Goal: Information Seeking & Learning: Check status

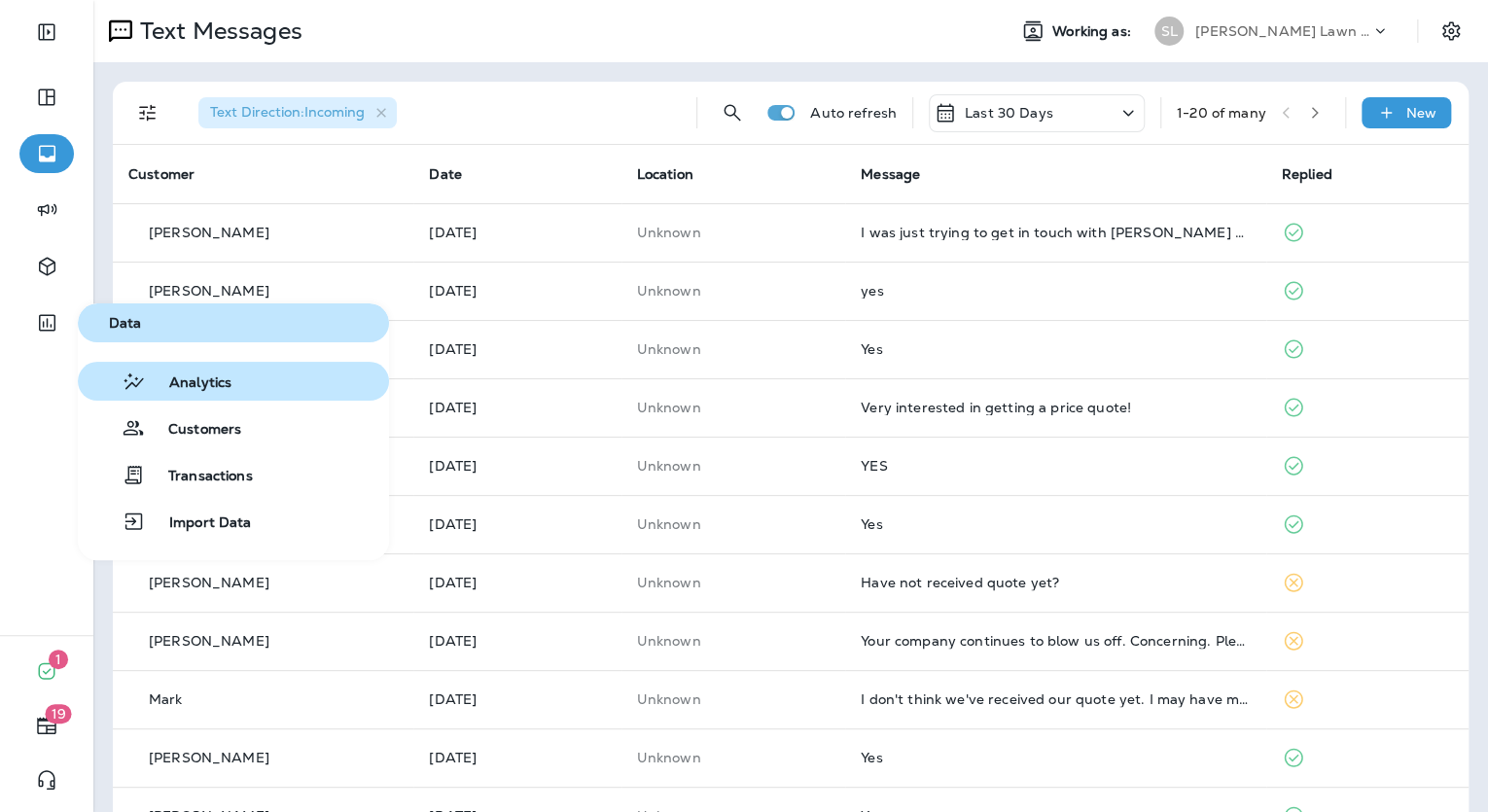
click at [163, 376] on span "Analytics" at bounding box center [189, 383] width 85 height 19
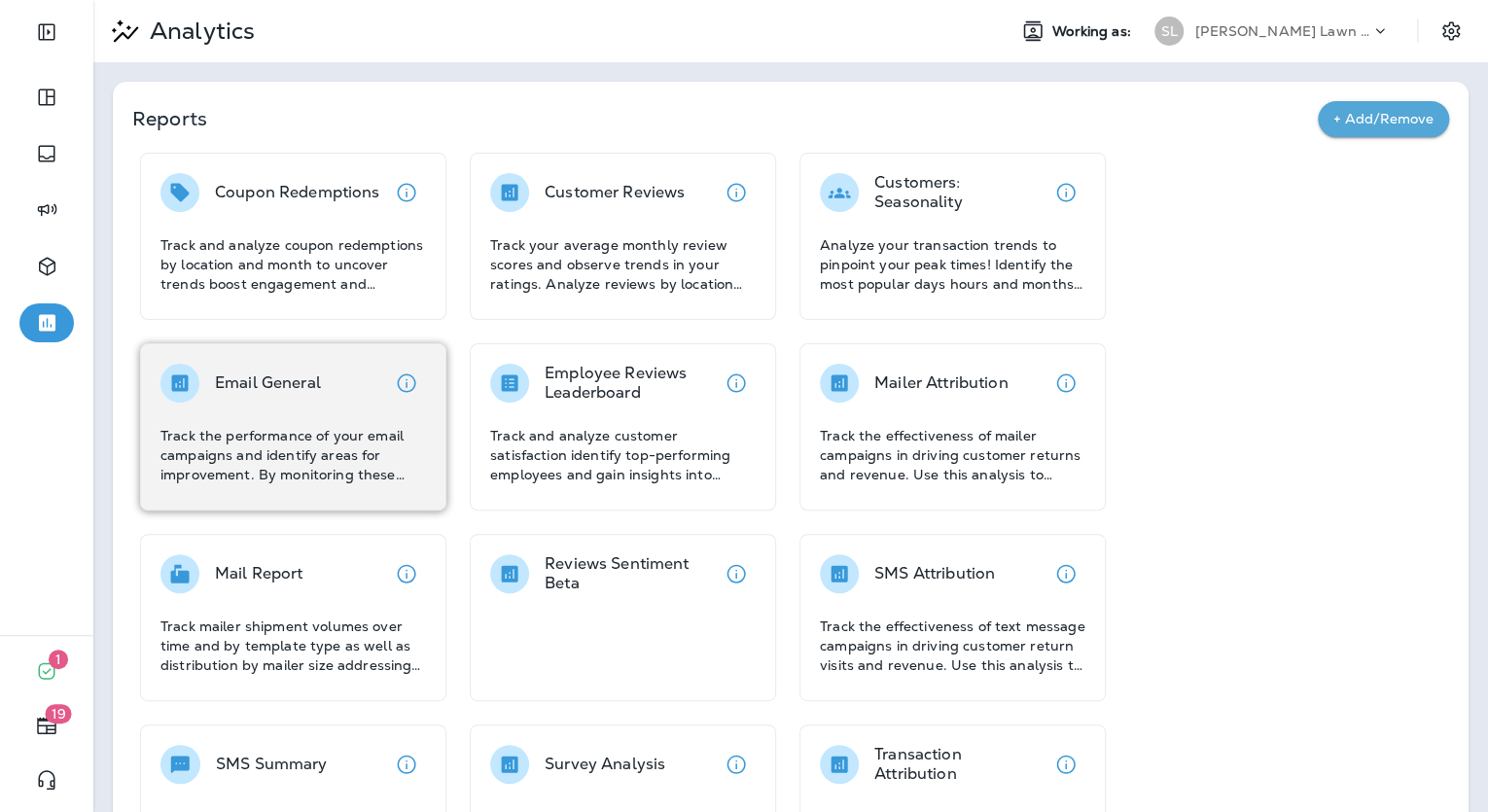
click at [297, 463] on p "Track the performance of your email campaigns and identify areas for improvemen…" at bounding box center [293, 455] width 265 height 59
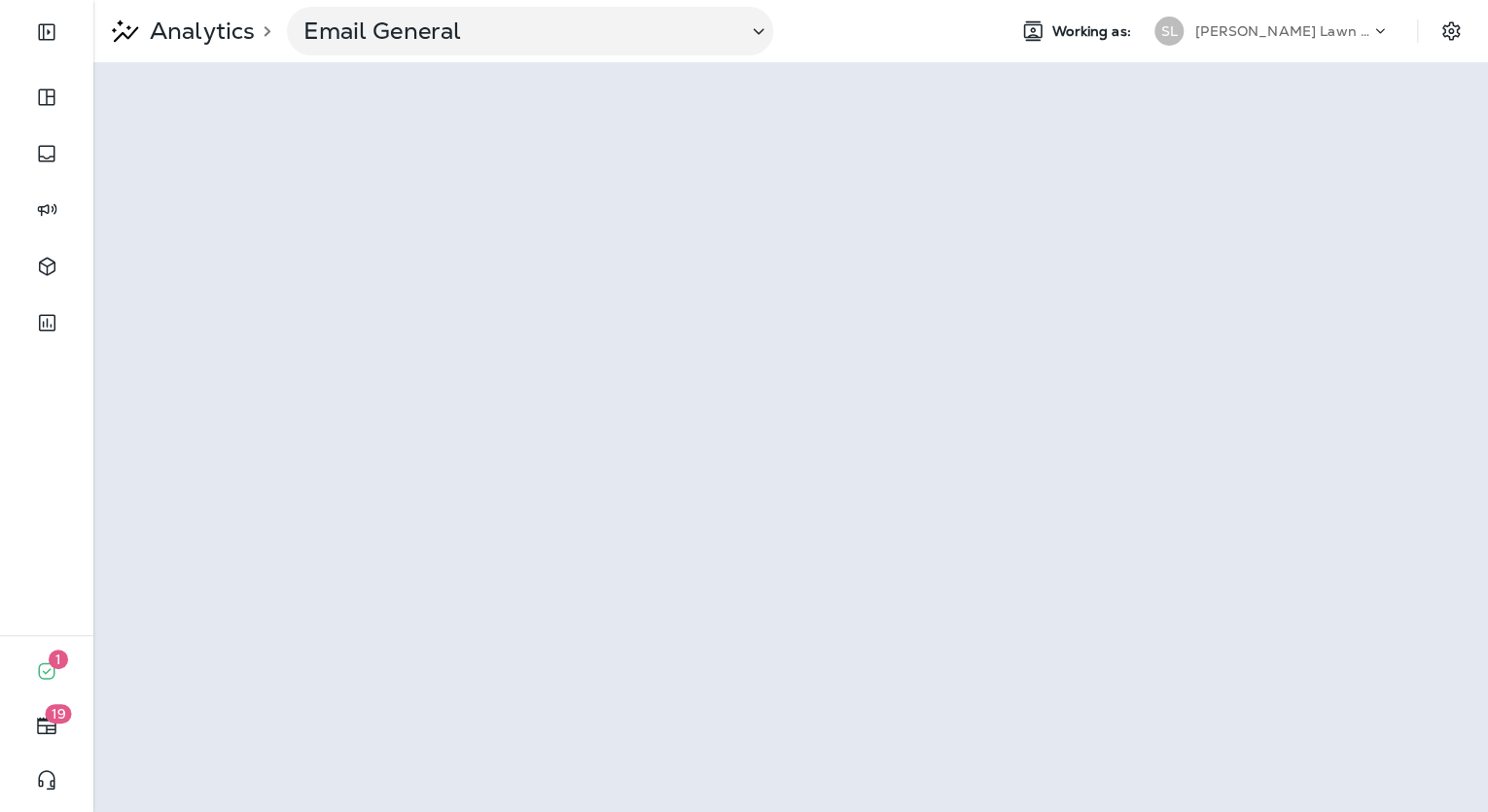
click at [1257, 37] on p "[PERSON_NAME] Lawn & Landscape" at bounding box center [1283, 32] width 175 height 16
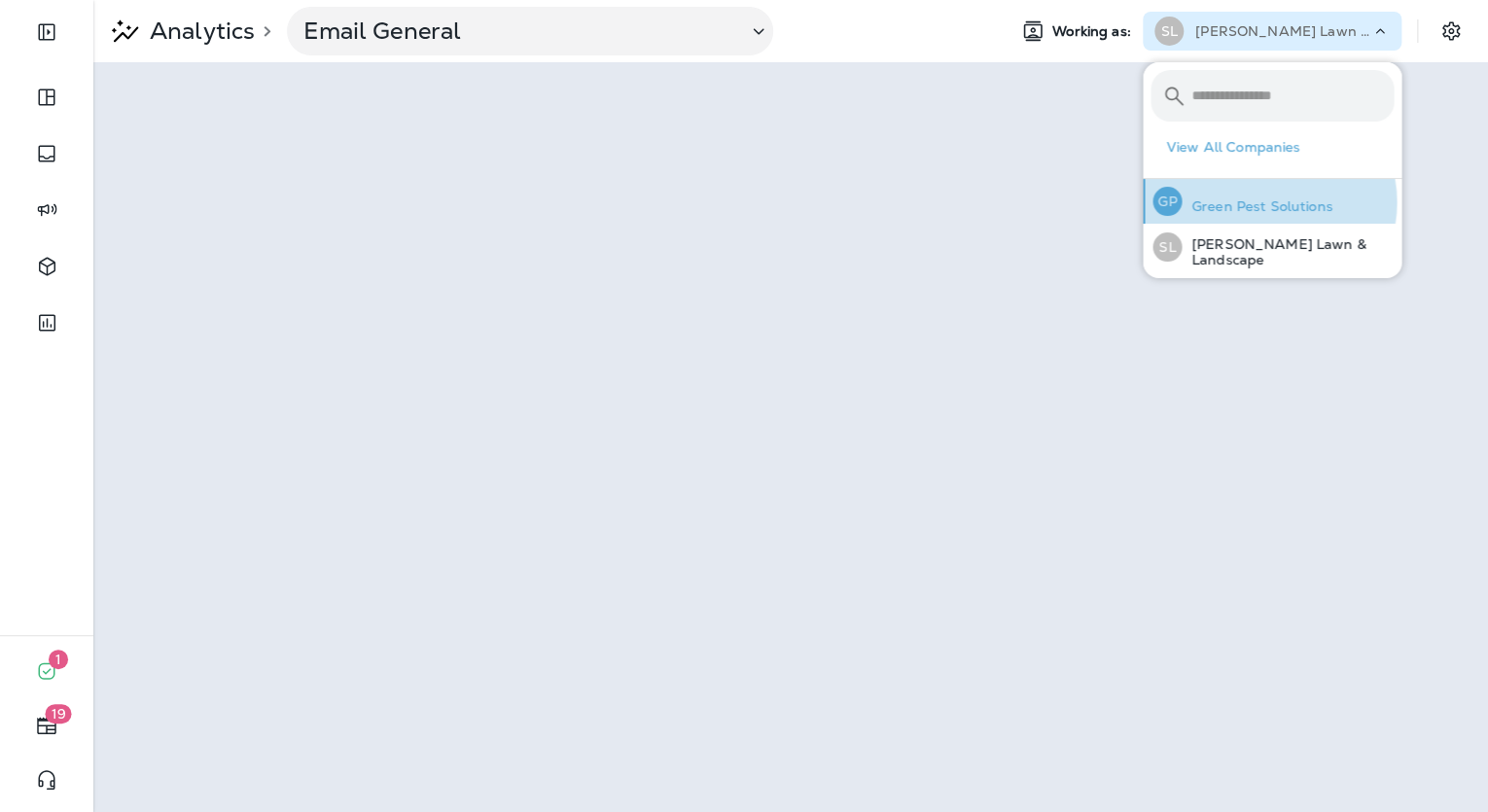
click at [1264, 203] on p "Green Pest Solutions" at bounding box center [1257, 206] width 151 height 16
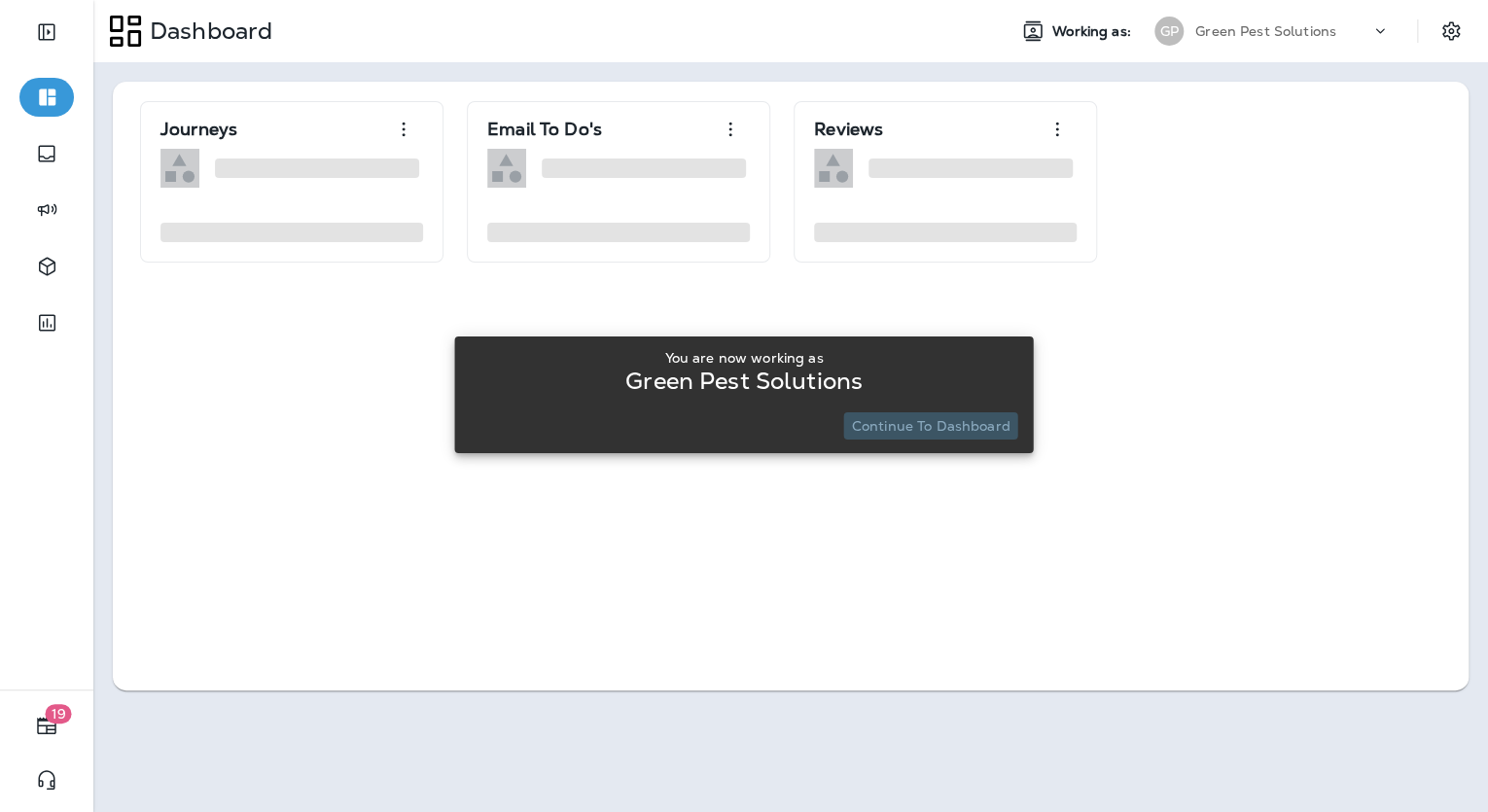
click at [1005, 432] on p "Continue to Dashboard" at bounding box center [931, 426] width 159 height 16
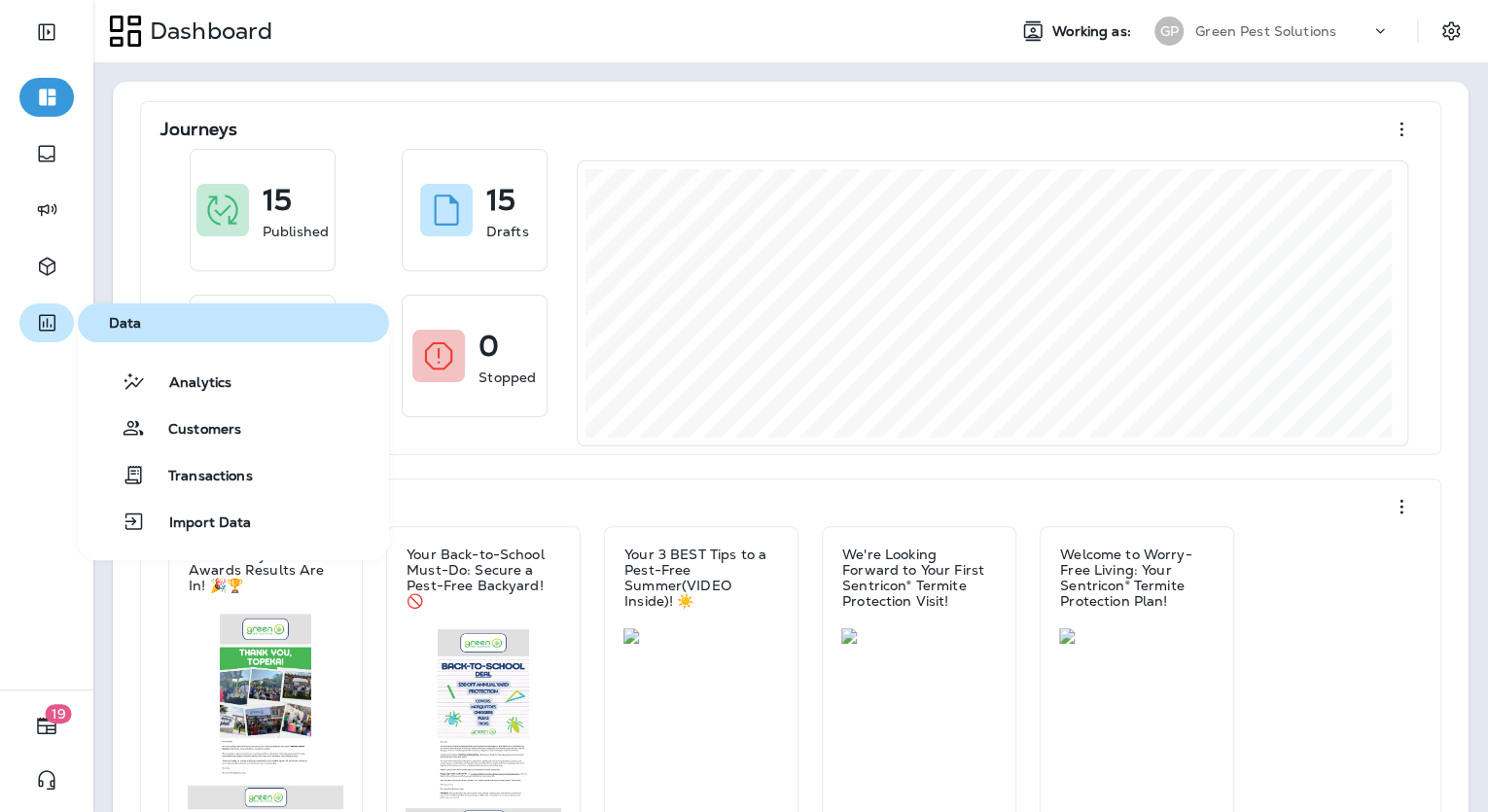
click at [47, 312] on icon "button" at bounding box center [47, 323] width 24 height 24
click at [147, 369] on div "Analytics" at bounding box center [158, 381] width 146 height 24
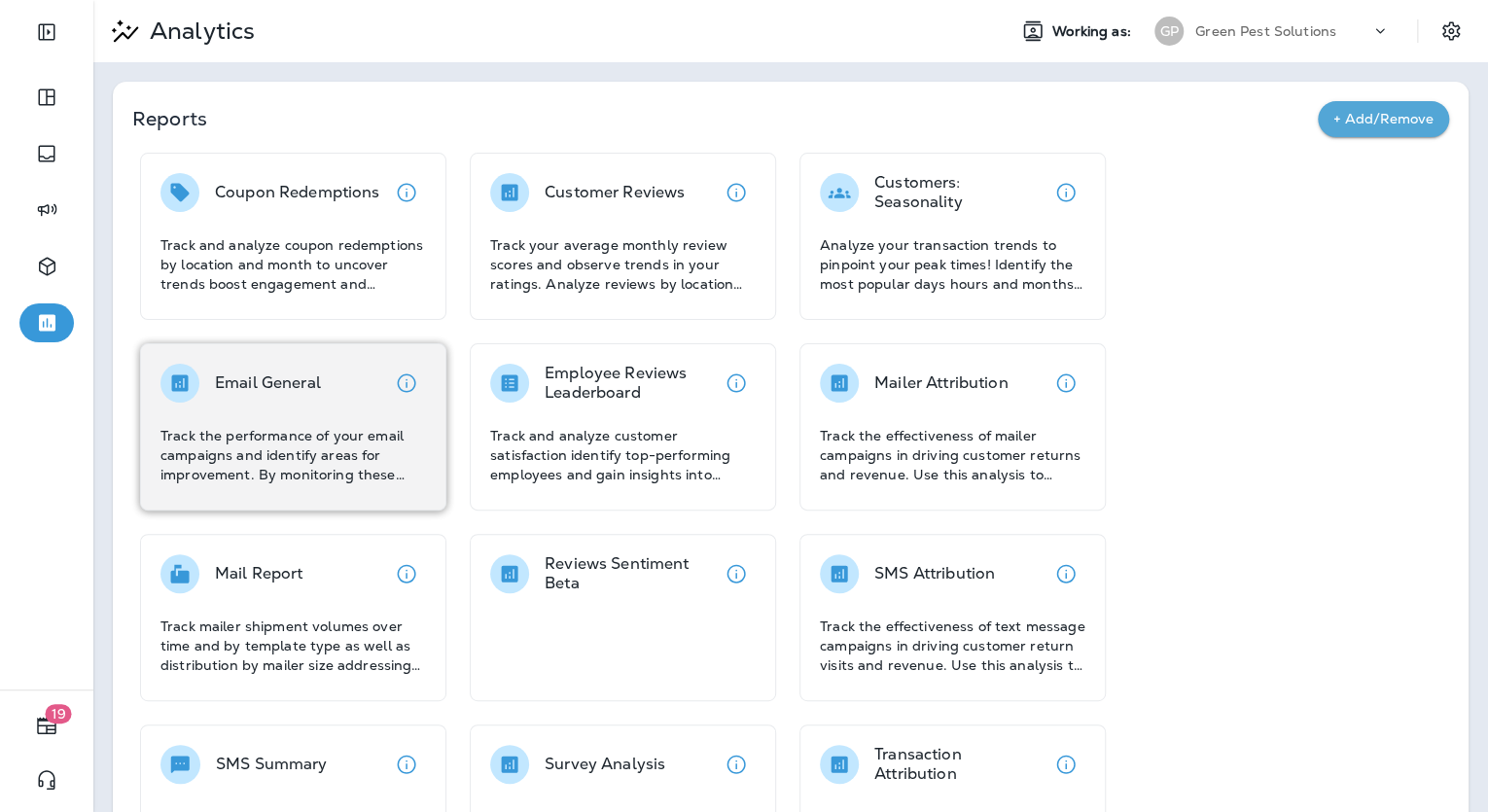
click at [353, 451] on p "Track the performance of your email campaigns and identify areas for improvemen…" at bounding box center [293, 455] width 265 height 59
